Goal: Transaction & Acquisition: Purchase product/service

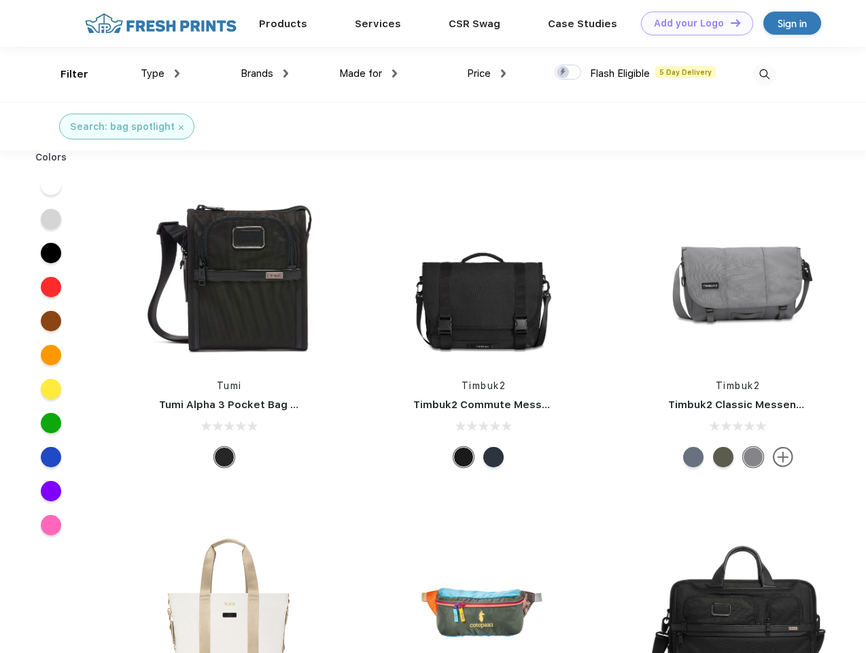
scroll to position [1, 0]
click at [692, 23] on link "Add your Logo Design Tool" at bounding box center [697, 24] width 112 height 24
click at [0, 0] on div "Design Tool" at bounding box center [0, 0] width 0 height 0
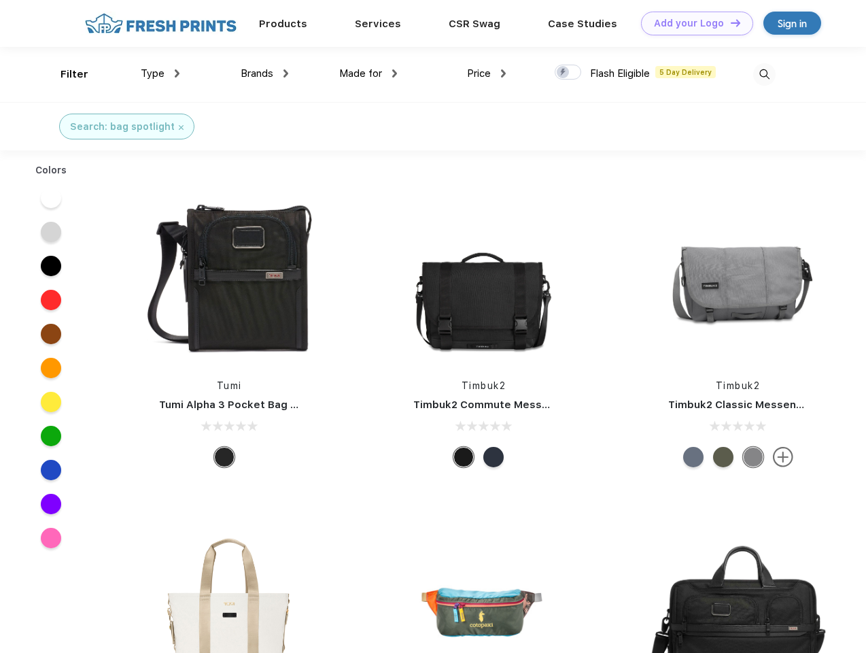
click at [730, 22] on link "Add your Logo Design Tool" at bounding box center [697, 24] width 112 height 24
click at [65, 74] on div "Filter" at bounding box center [75, 75] width 28 height 16
click at [160, 73] on span "Type" at bounding box center [153, 73] width 24 height 12
click at [265, 73] on span "Brands" at bounding box center [257, 73] width 33 height 12
click at [369, 73] on span "Made for" at bounding box center [360, 73] width 43 height 12
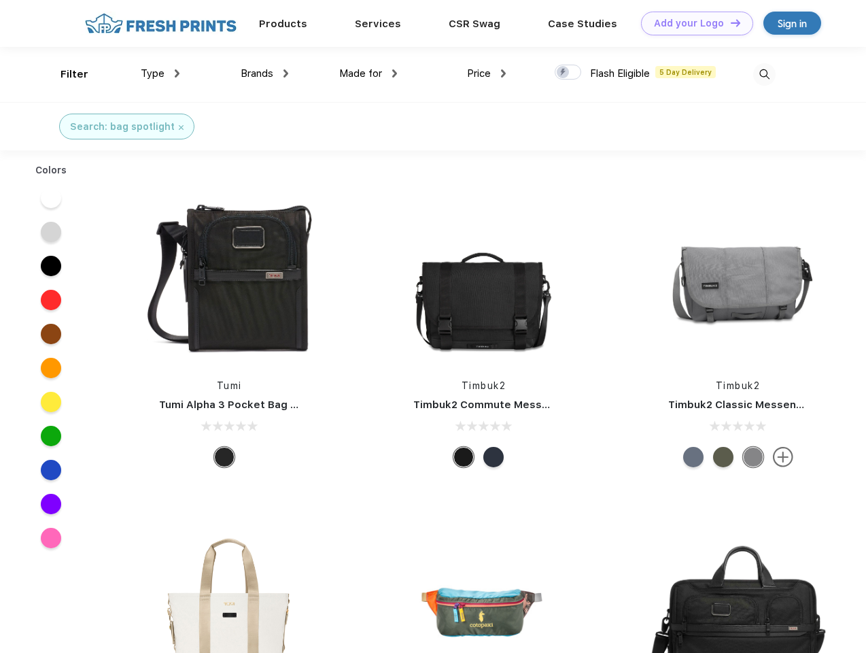
click at [487, 73] on span "Price" at bounding box center [479, 73] width 24 height 12
click at [568, 73] on div at bounding box center [568, 72] width 27 height 15
click at [564, 73] on input "checkbox" at bounding box center [559, 68] width 9 height 9
click at [764, 74] on img at bounding box center [764, 74] width 22 height 22
